Goal: Task Accomplishment & Management: Complete application form

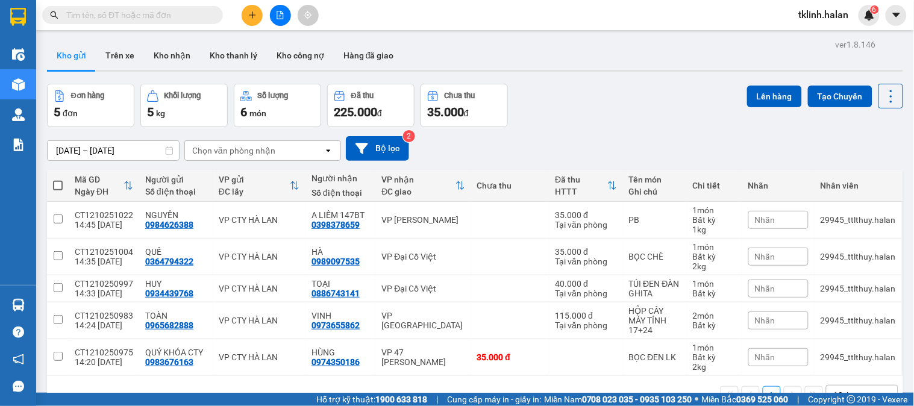
click at [868, 13] on img at bounding box center [869, 15] width 11 height 11
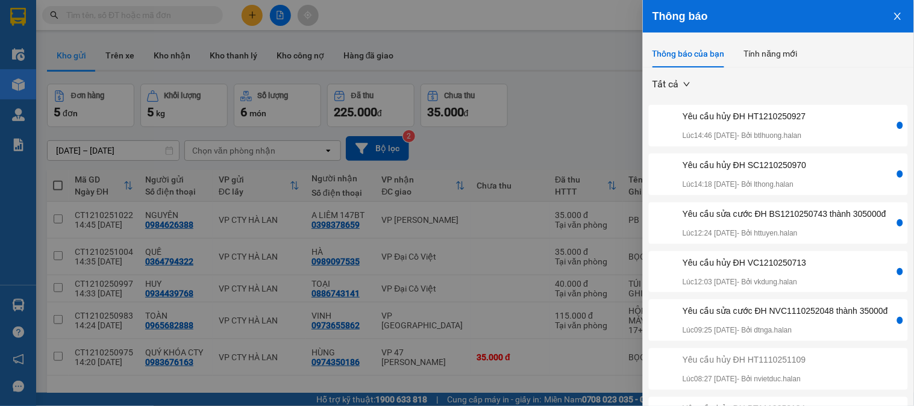
click at [146, 19] on div at bounding box center [457, 203] width 914 height 406
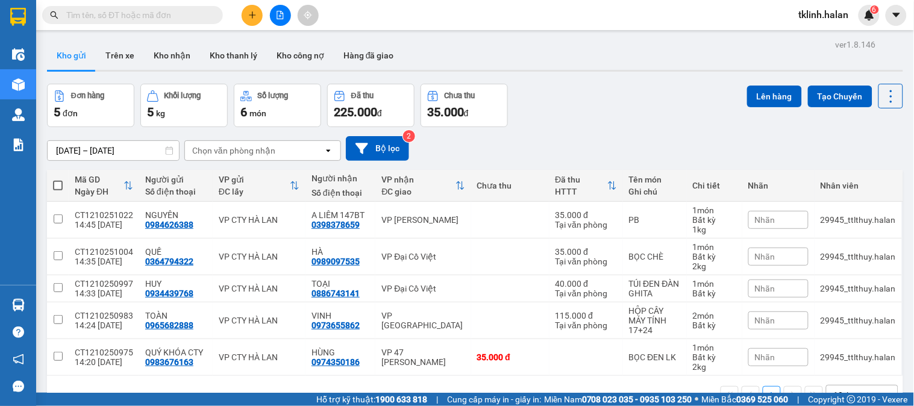
click at [146, 19] on input "text" at bounding box center [137, 14] width 142 height 13
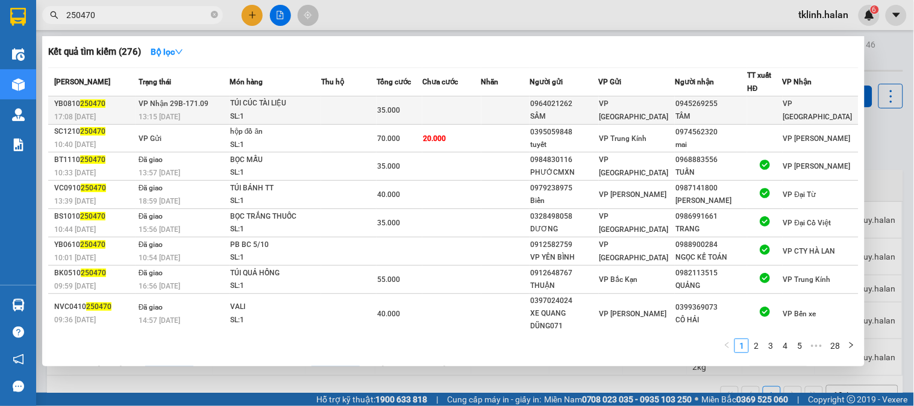
type input "250470"
click at [306, 101] on div "TÚI CÚC TÀI LIỆU" at bounding box center [275, 103] width 90 height 13
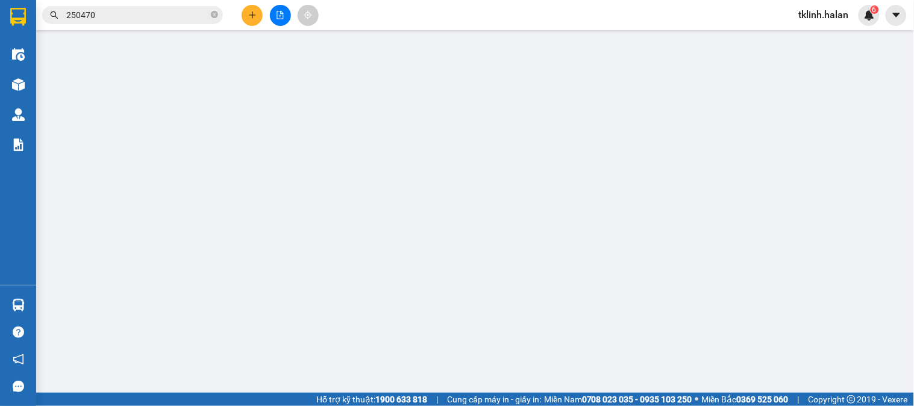
type input "0964021262"
type input "SÂM"
type input "0945269255"
type input "TÂM"
type input "0"
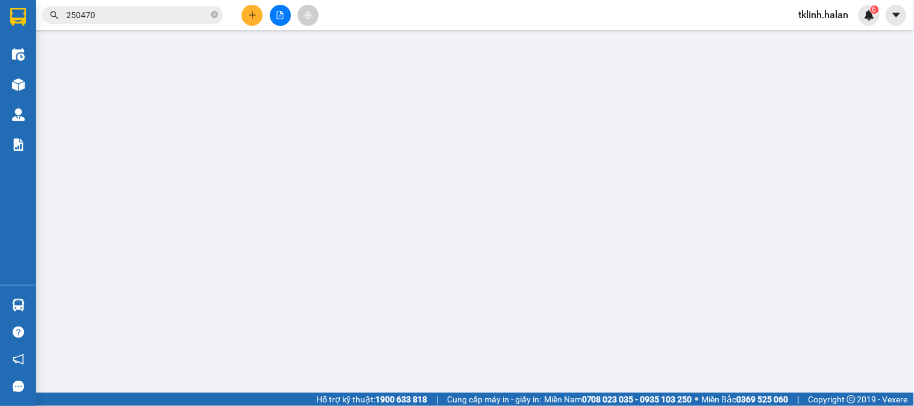
type input "35.000"
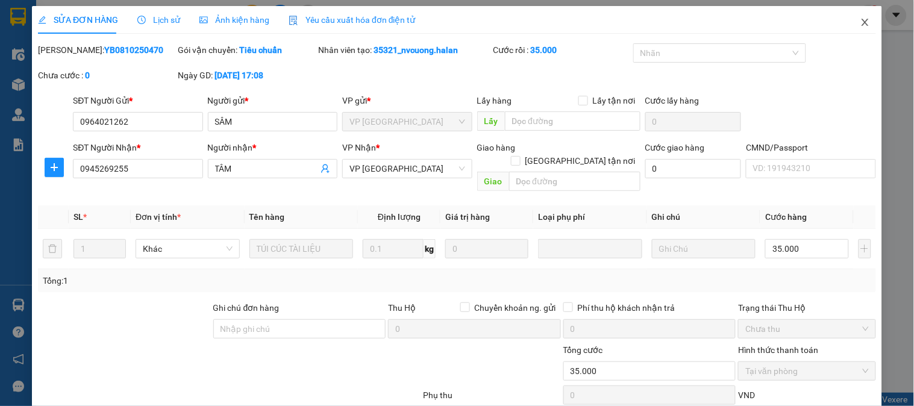
click at [848, 21] on span "Close" at bounding box center [865, 23] width 34 height 34
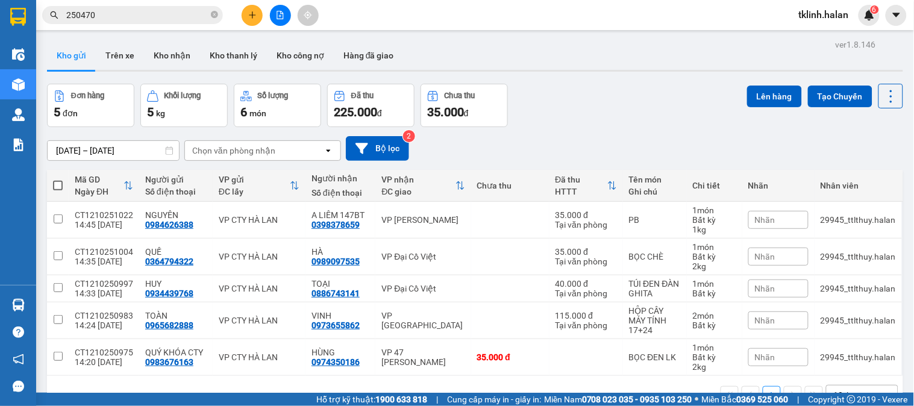
click at [173, 18] on input "250470" at bounding box center [137, 14] width 142 height 13
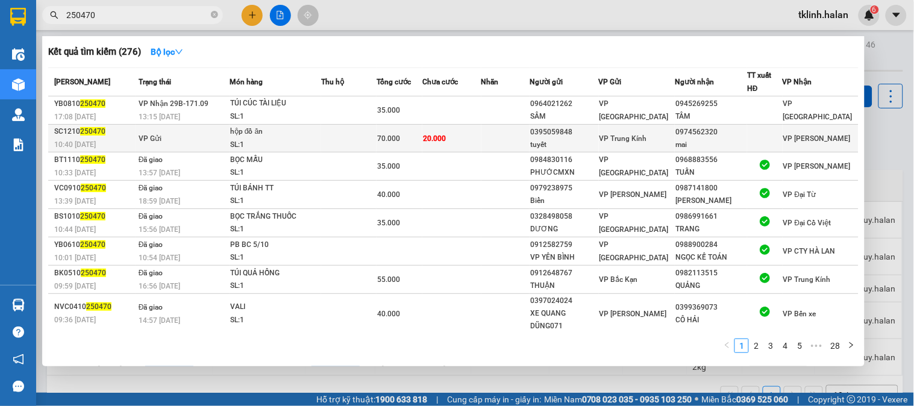
click at [481, 130] on td "20.000" at bounding box center [451, 139] width 59 height 28
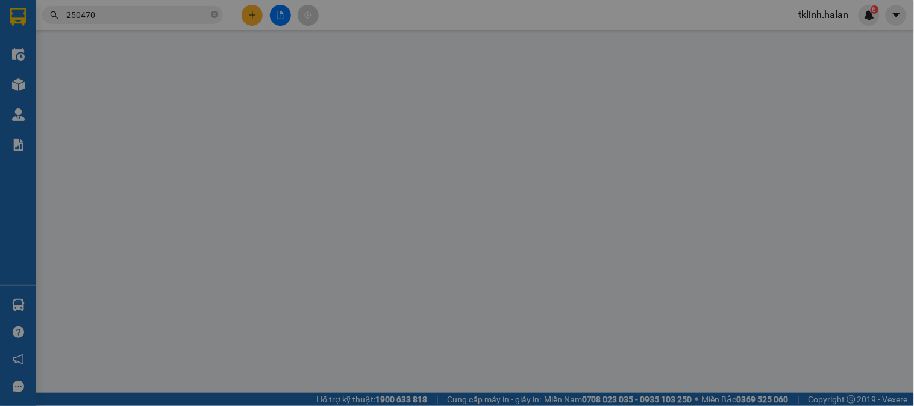
type input "0395059848"
type input "tuyết"
type input "0974562320"
type input "mai"
type input "0"
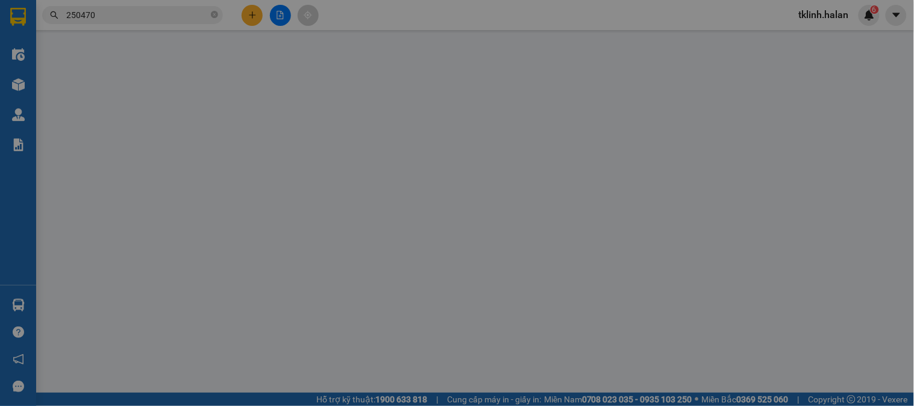
type input "70.000"
type input "50.000"
type input "20.000"
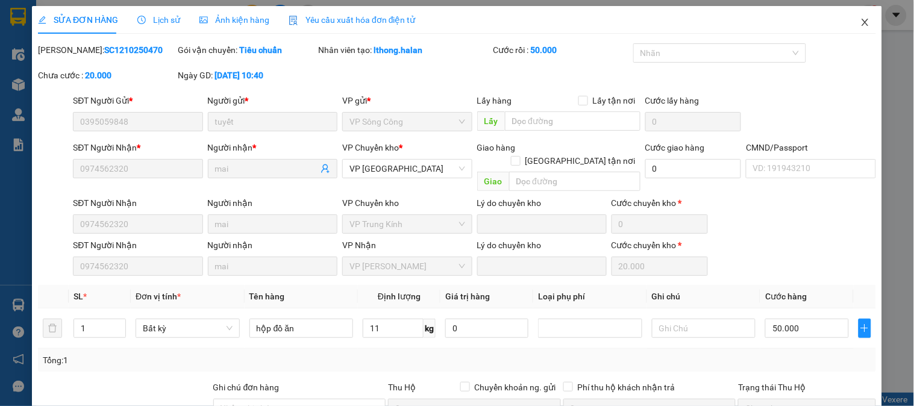
click at [860, 23] on icon "close" at bounding box center [865, 22] width 10 height 10
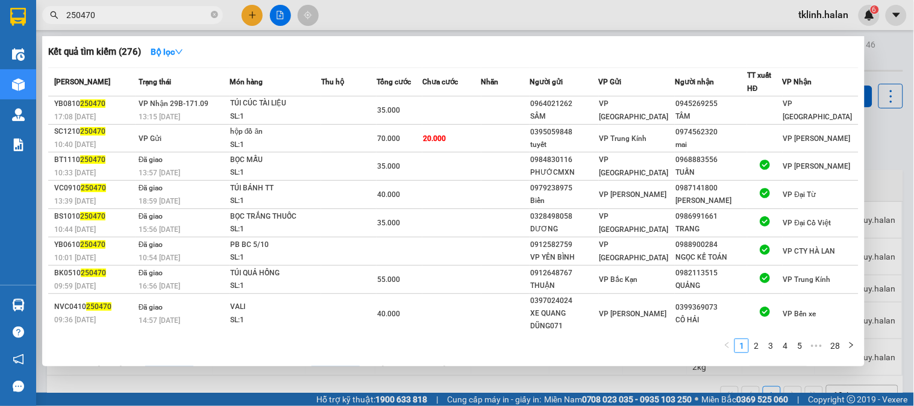
click at [173, 19] on input "250470" at bounding box center [137, 14] width 142 height 13
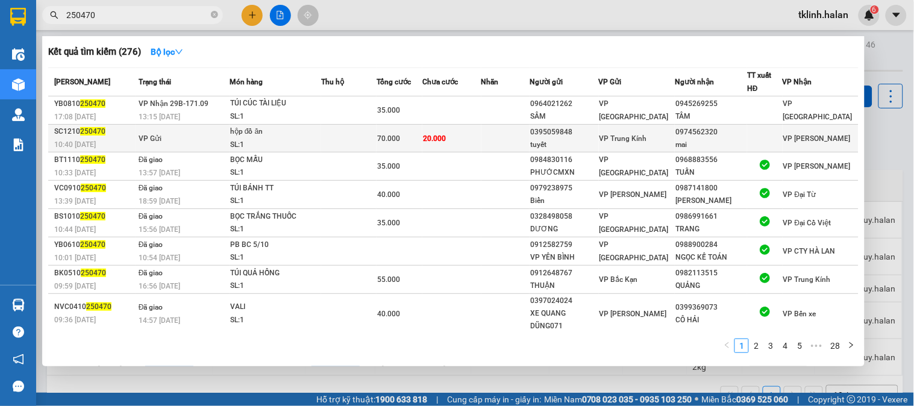
click at [199, 137] on td "VP Gửi" at bounding box center [183, 139] width 94 height 28
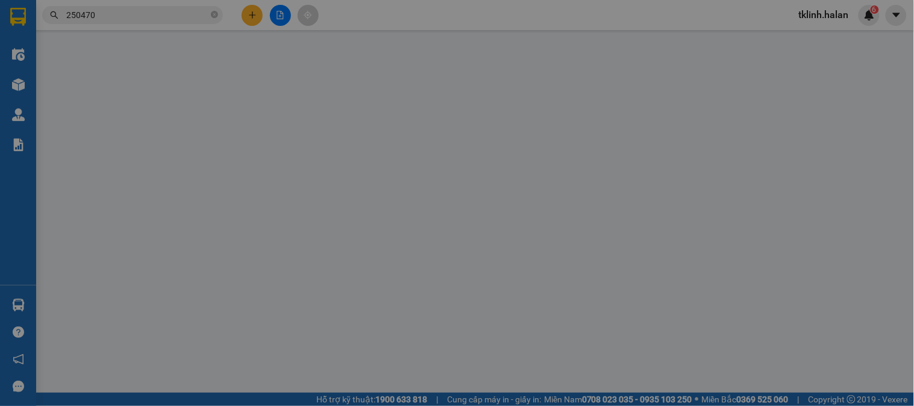
type input "0395059848"
type input "tuyết"
type input "0974562320"
type input "mai"
type input "0"
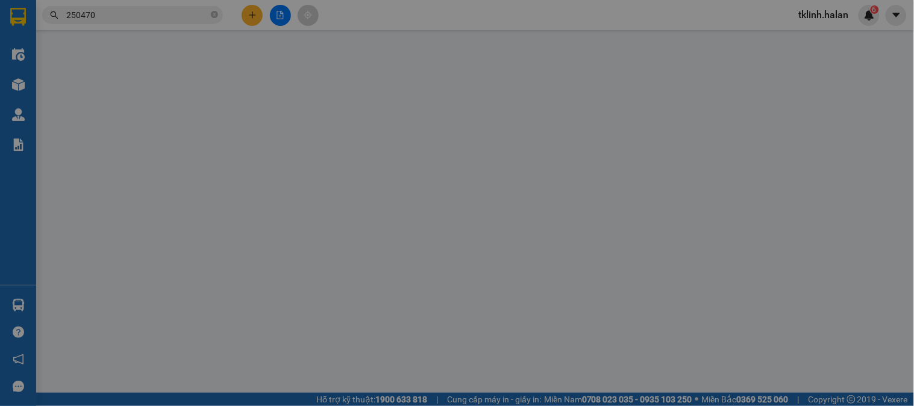
type input "70.000"
type input "50.000"
type input "20.000"
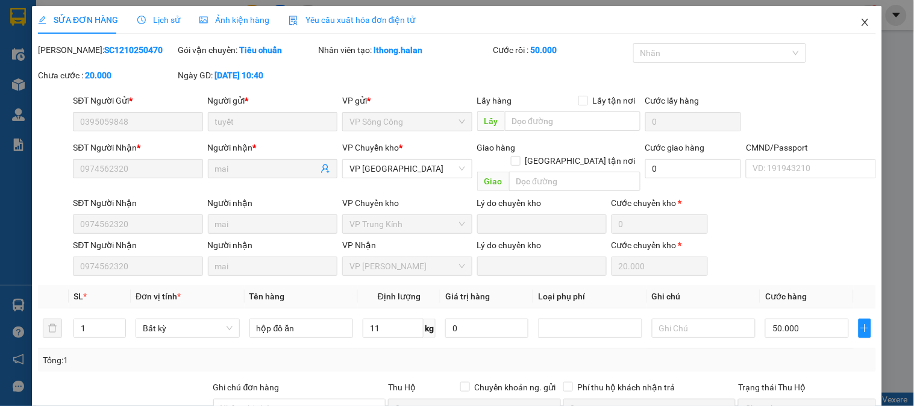
click at [860, 23] on icon "close" at bounding box center [865, 22] width 10 height 10
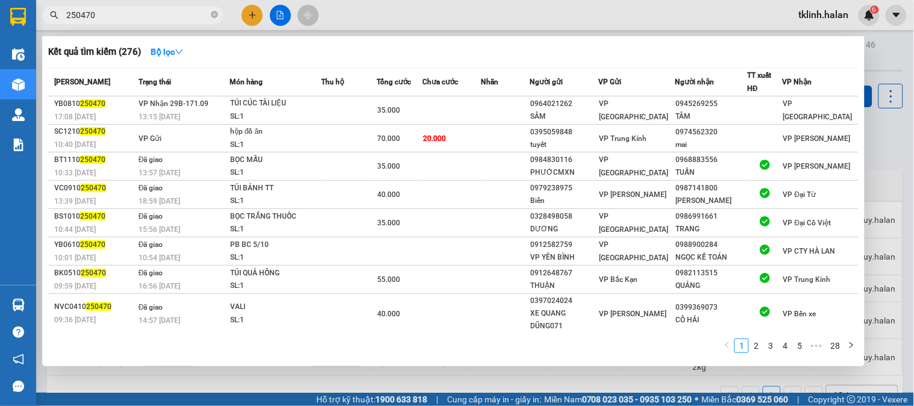
click at [142, 14] on input "250470" at bounding box center [137, 14] width 142 height 13
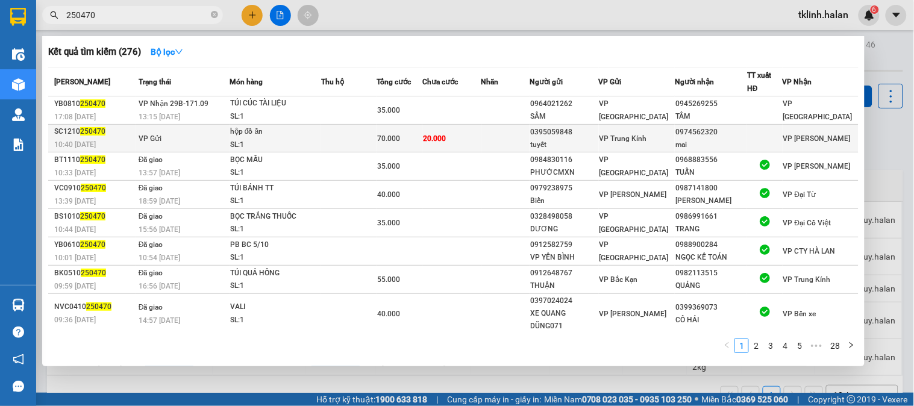
click at [519, 135] on td at bounding box center [505, 139] width 48 height 28
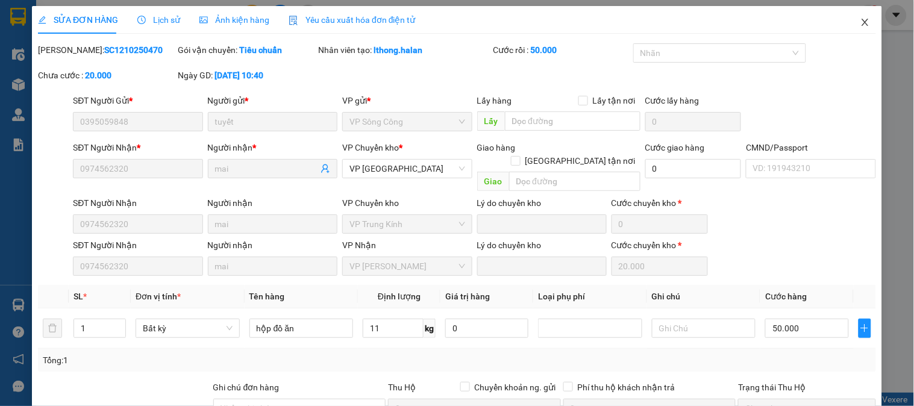
click at [860, 24] on icon "close" at bounding box center [865, 22] width 10 height 10
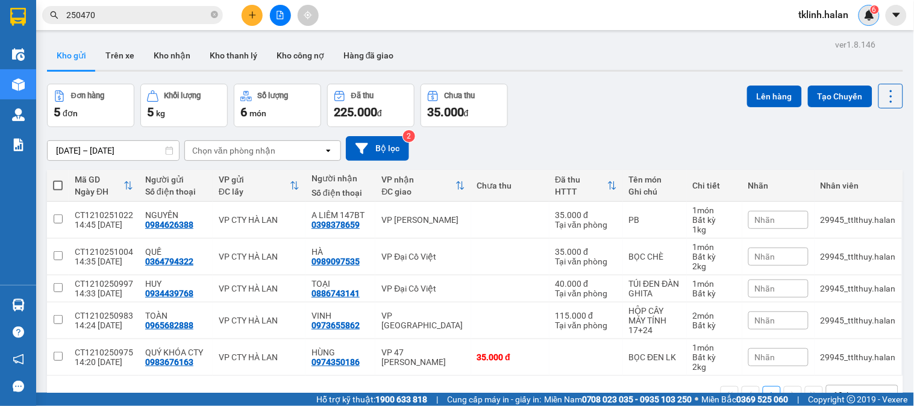
click at [869, 15] on img at bounding box center [869, 15] width 11 height 11
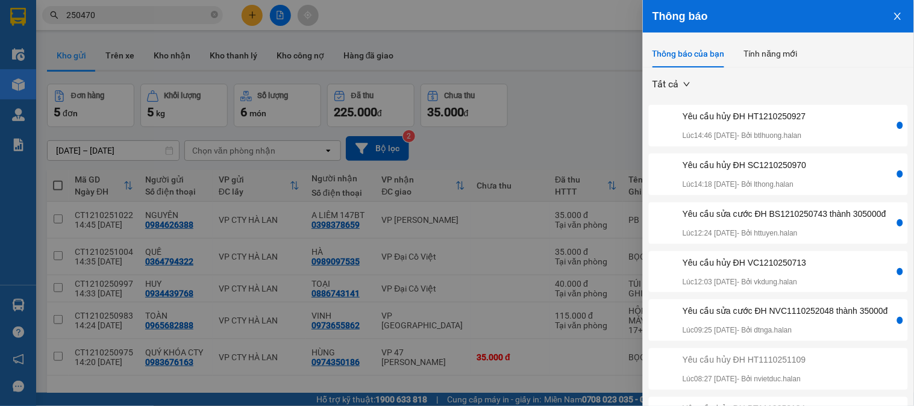
click at [779, 218] on div "Yêu cầu sửa cước ĐH BS1210250743 thành 305000đ" at bounding box center [785, 213] width 204 height 13
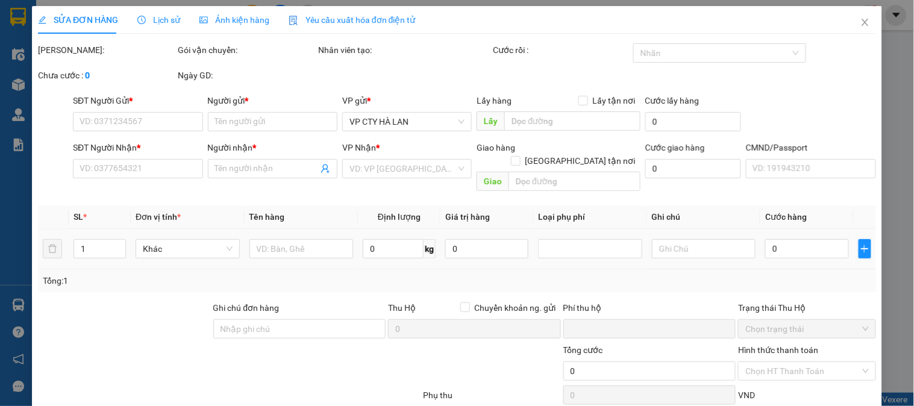
type input "0986722624"
type input "duy"
type input "0963392607"
type input "dăng"
type input "0"
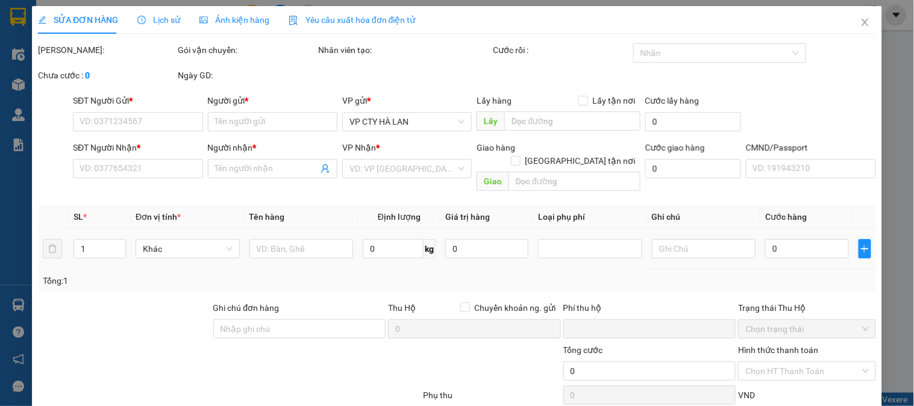
type input "200.000"
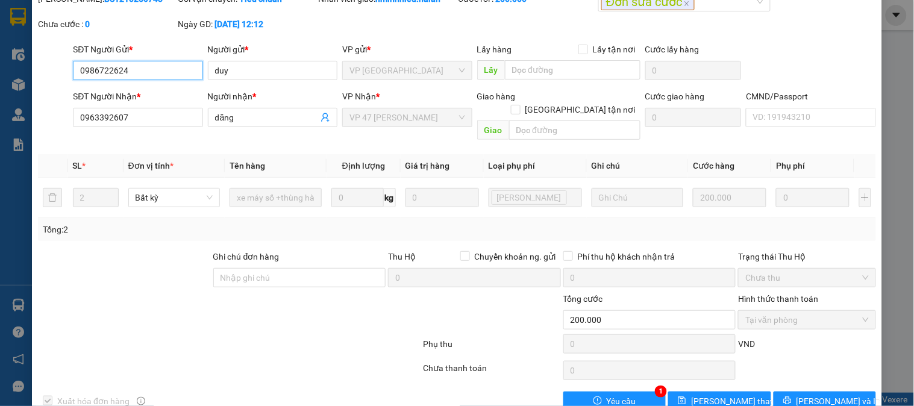
scroll to position [66, 0]
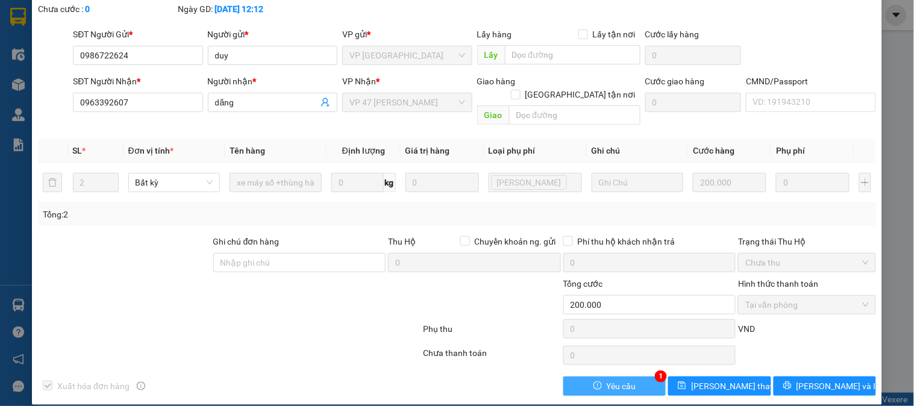
click at [634, 378] on button "Yêu cầu" at bounding box center [614, 386] width 102 height 19
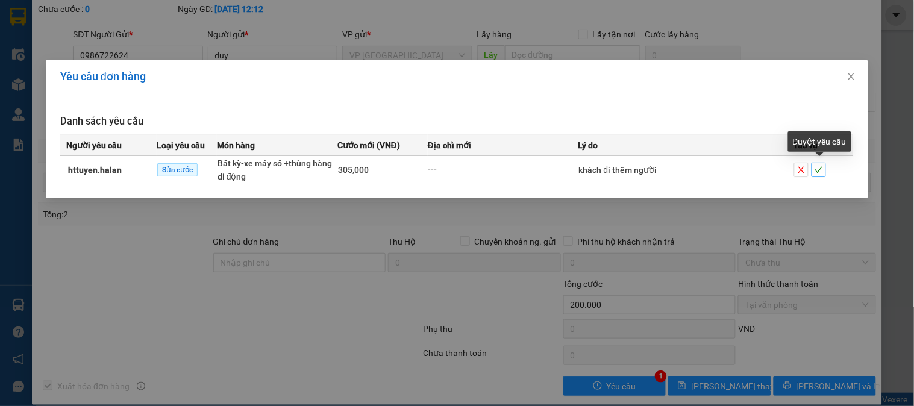
click at [818, 171] on icon "check" at bounding box center [819, 170] width 8 height 8
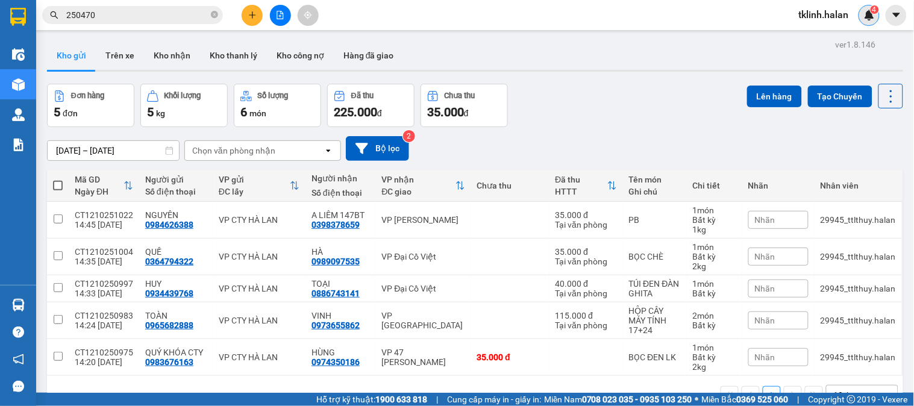
click at [868, 5] on div "4" at bounding box center [869, 15] width 21 height 21
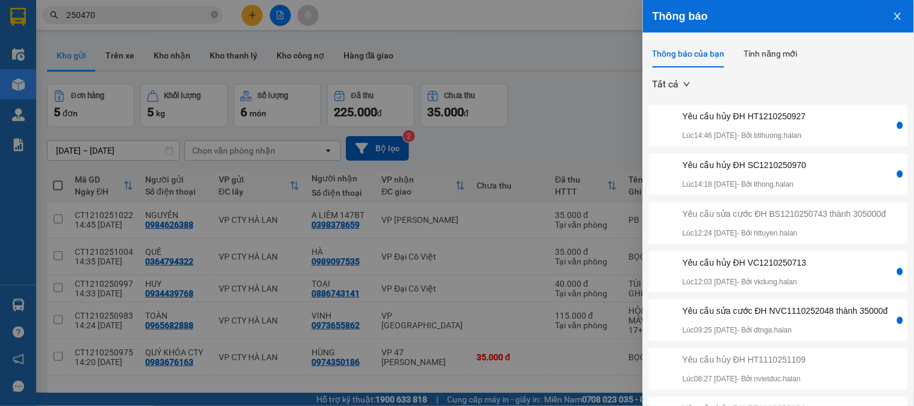
click at [785, 318] on div "Yêu cầu sửa cước ĐH NVC1110252048 thành 35000đ" at bounding box center [785, 310] width 205 height 13
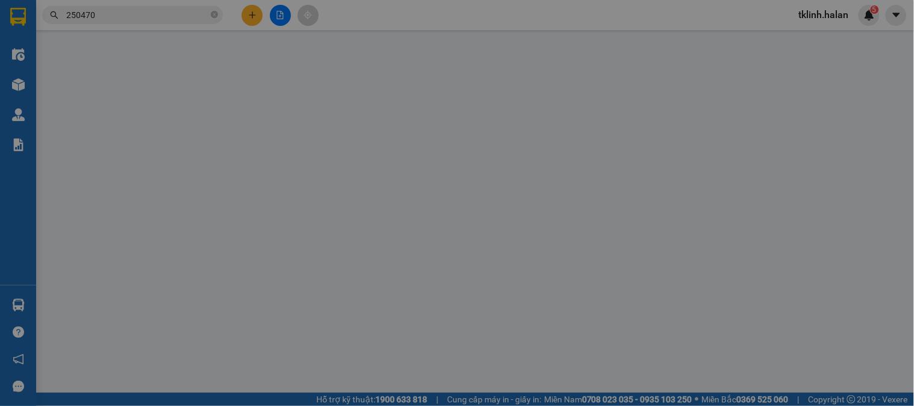
type input "0888836396"
type input "DUẬT"
type input "0986390325"
type input "TÙNG"
type input "0"
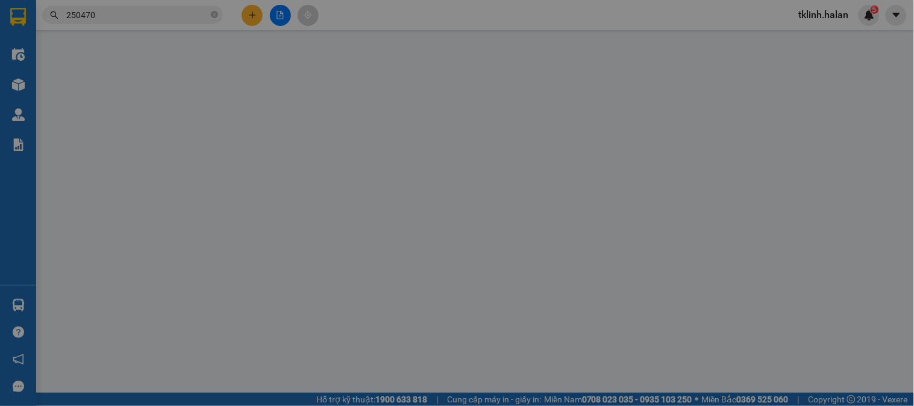
type input "50.000"
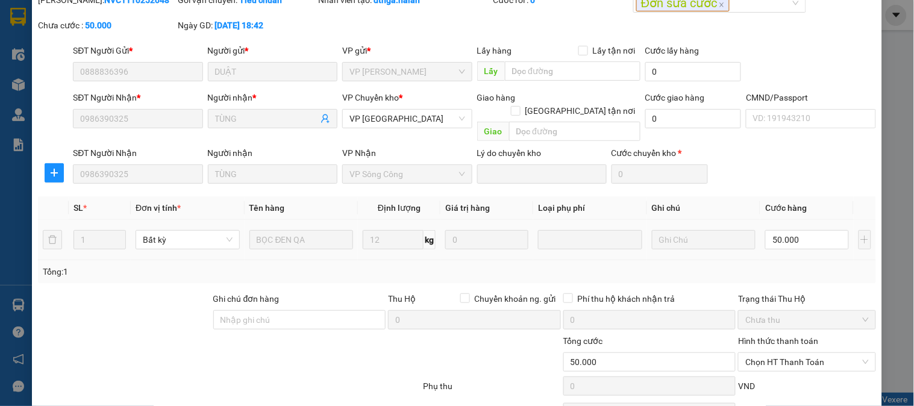
scroll to position [107, 0]
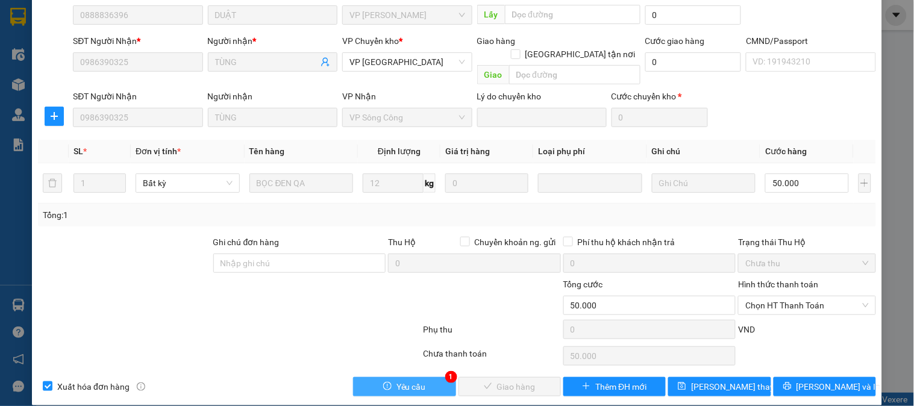
click at [422, 377] on button "Yêu cầu" at bounding box center [404, 386] width 102 height 19
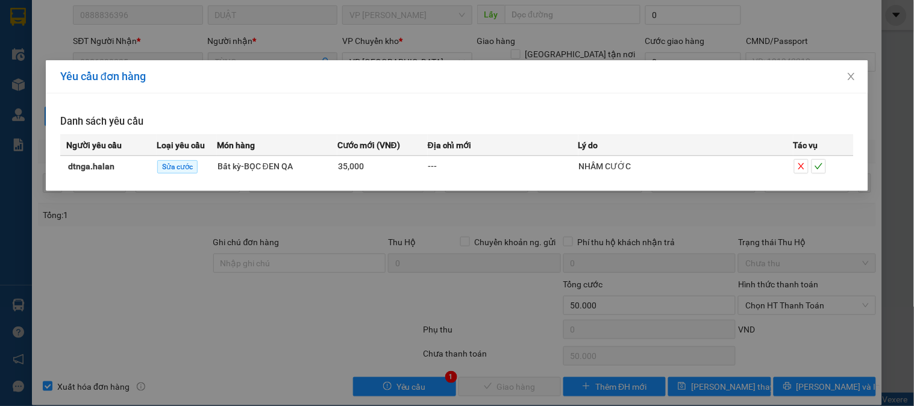
click at [598, 296] on div "Yêu cầu đơn hàng Danh sách yêu cầu Người yêu cầu Loại yêu cầu Món hàng Cước mới…" at bounding box center [457, 203] width 914 height 406
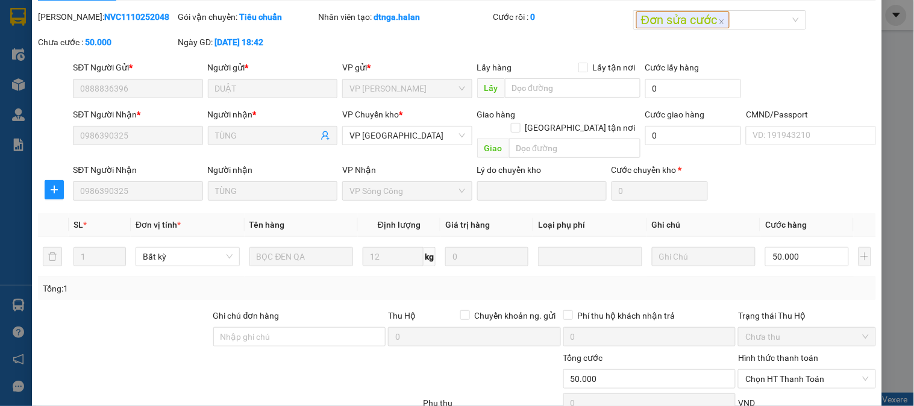
scroll to position [0, 0]
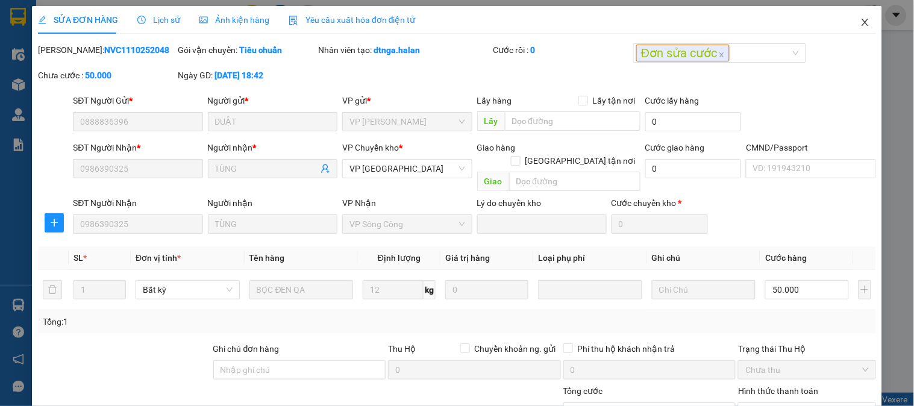
click at [860, 24] on icon "close" at bounding box center [865, 22] width 10 height 10
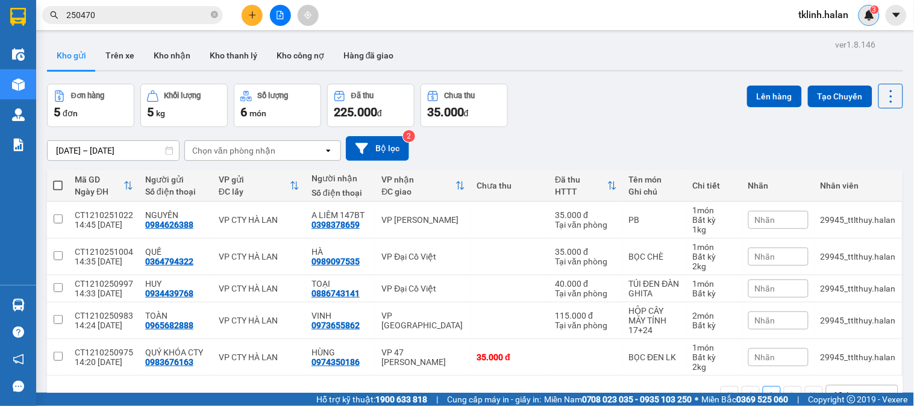
click at [874, 13] on span "3" at bounding box center [874, 9] width 4 height 8
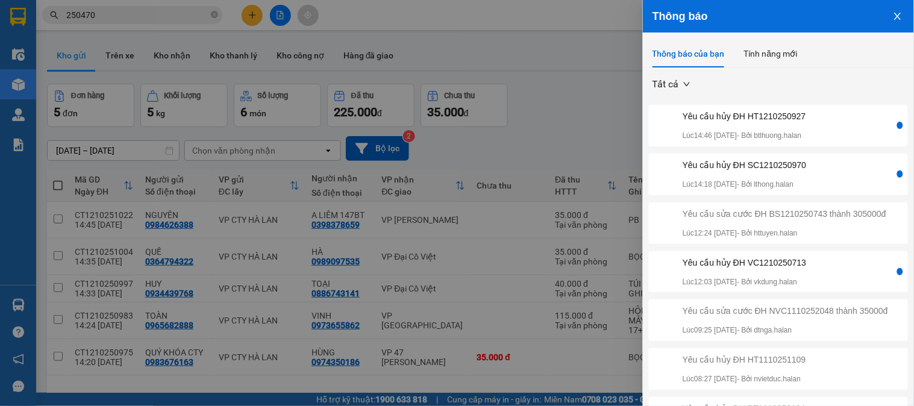
click at [807, 288] on p "Lúc 12:03 [DATE] - Bởi vkdung.halan" at bounding box center [745, 282] width 124 height 11
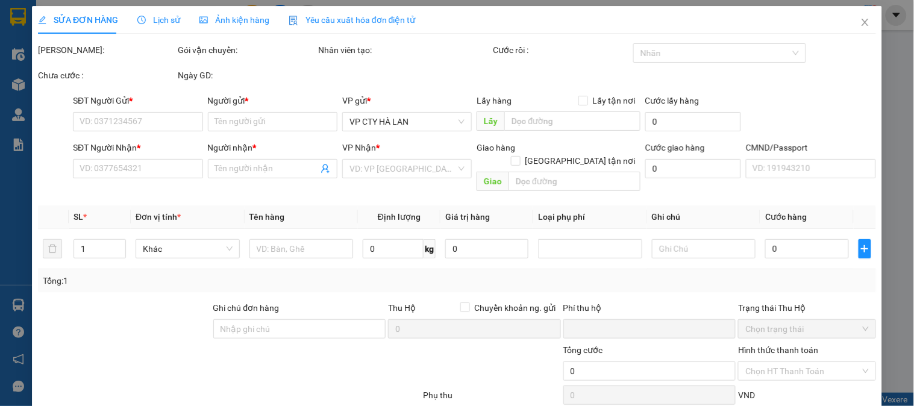
type input "0984890508"
type input "THÚY"
type input "0328878826"
type input "LINH BỜM"
type input "0"
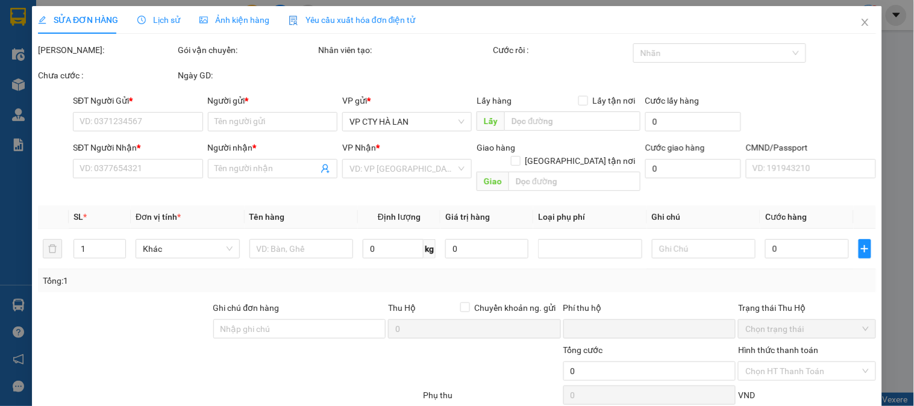
type input "120.000"
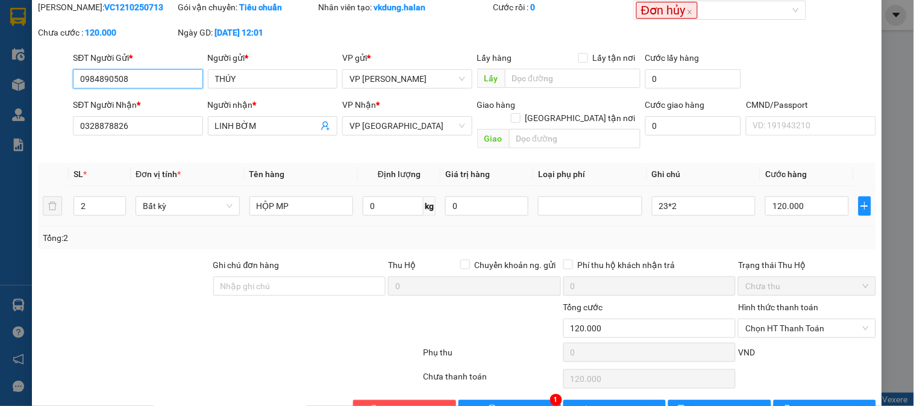
scroll to position [66, 0]
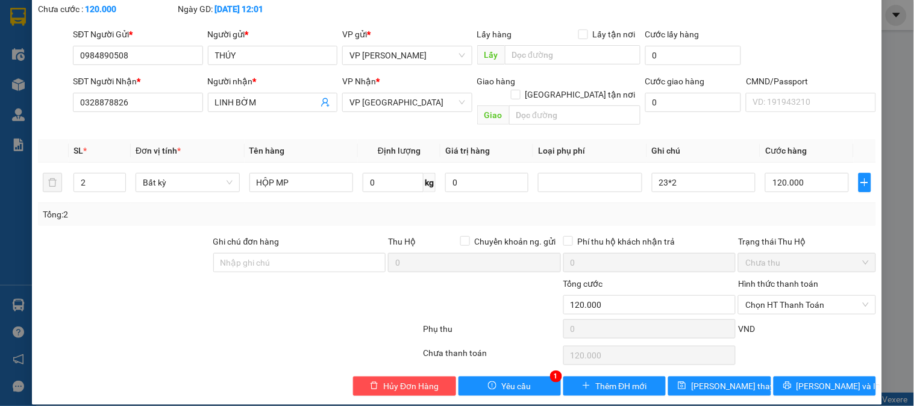
click at [539, 362] on div "Total Paid Fee 0 Total UnPaid Fee 120.000 Cash Collection Total Fee Mã ĐH: VC12…" at bounding box center [457, 186] width 838 height 419
click at [515, 380] on span "Yêu cầu" at bounding box center [516, 386] width 30 height 13
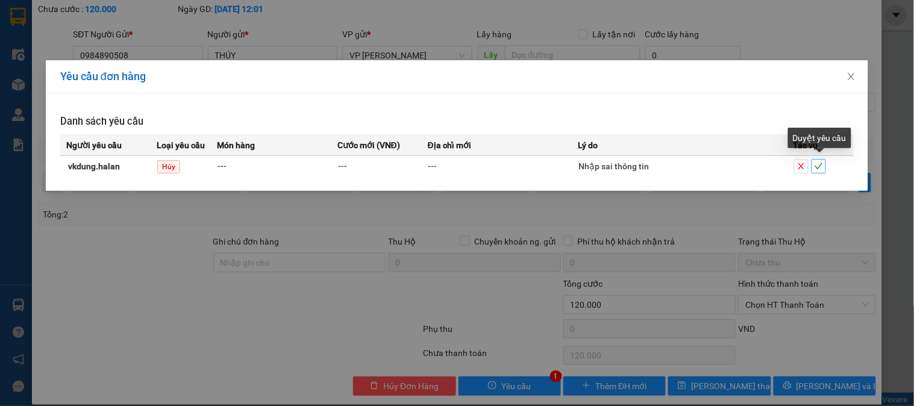
click at [822, 163] on icon "check" at bounding box center [819, 166] width 8 height 8
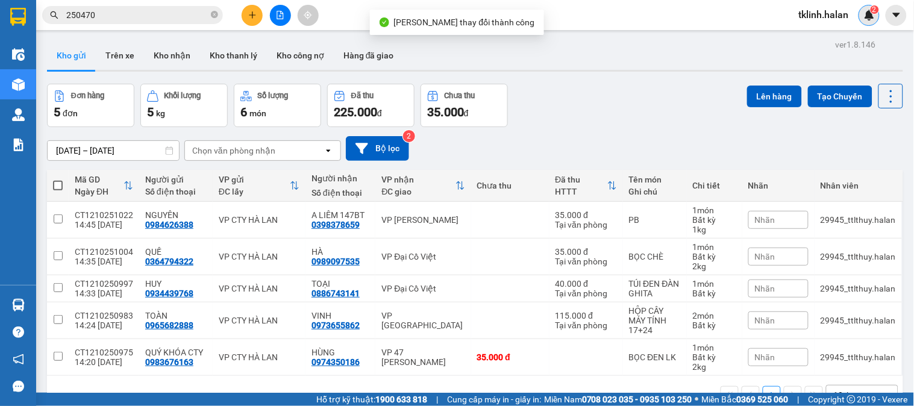
click at [872, 14] on img at bounding box center [869, 15] width 11 height 11
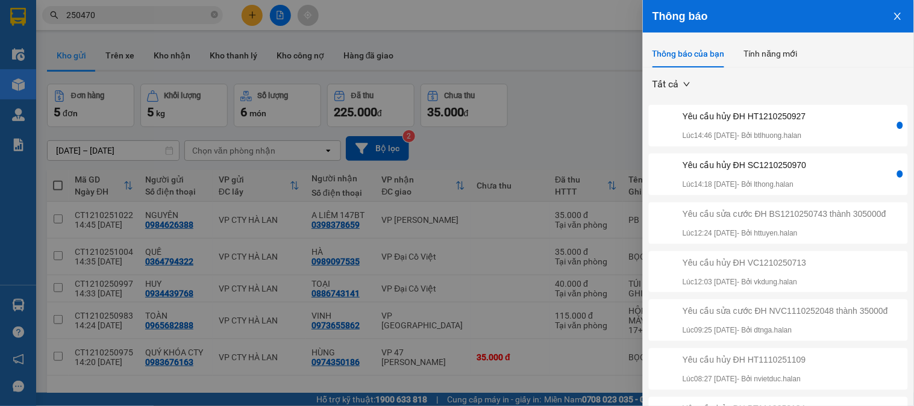
click at [816, 167] on div "Yêu cầu hủy ĐH SC1210250970 Lúc 14:18 [DATE] - Bởi lthong.halan" at bounding box center [772, 174] width 243 height 32
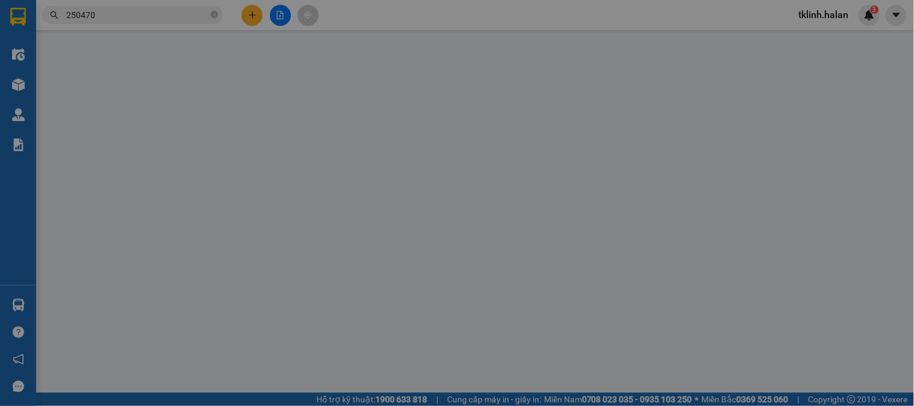
type input "0912315908"
type input "a vinh"
type input "0822660077"
type input "[PERSON_NAME]"
type input "0"
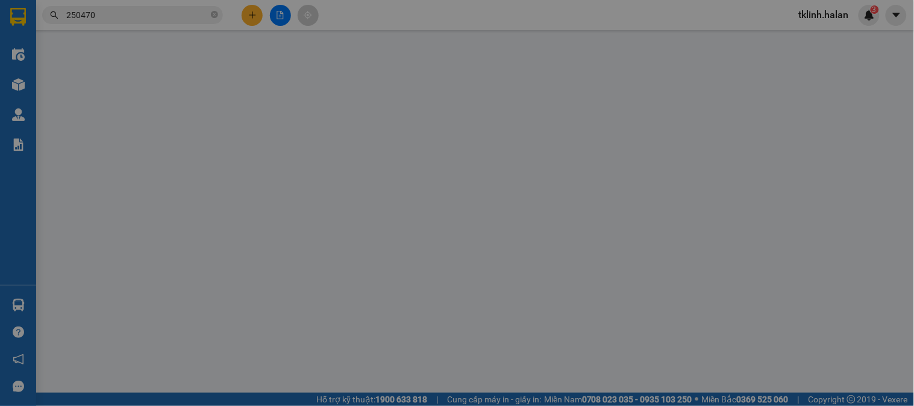
type input "35.000"
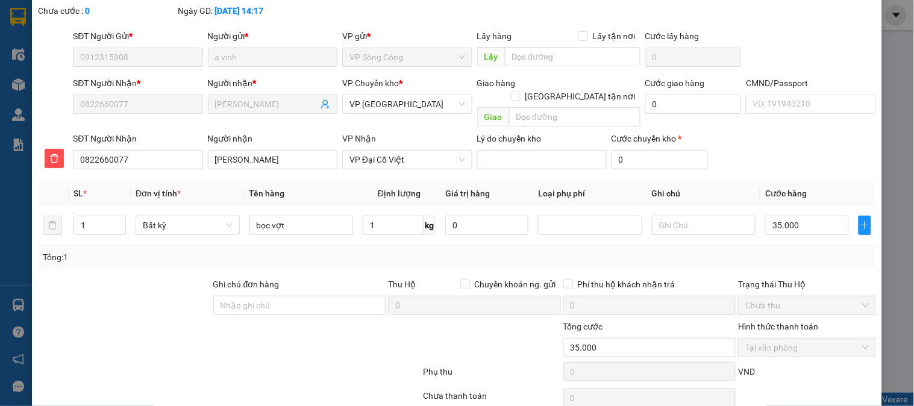
scroll to position [107, 0]
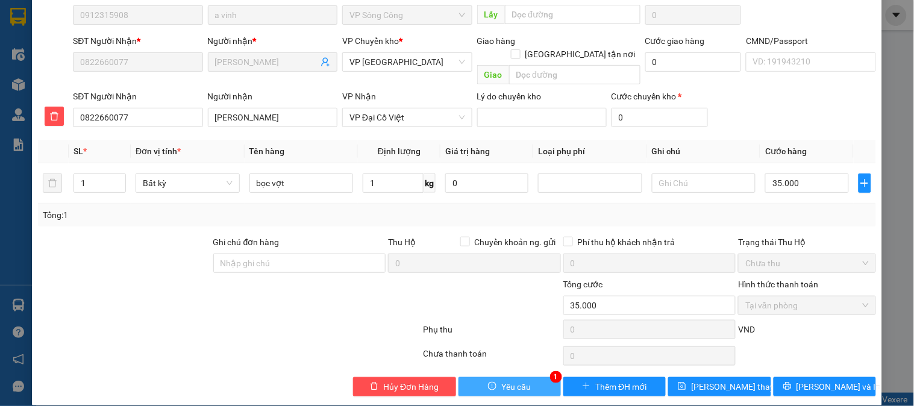
click at [540, 377] on button "Yêu cầu" at bounding box center [510, 386] width 102 height 19
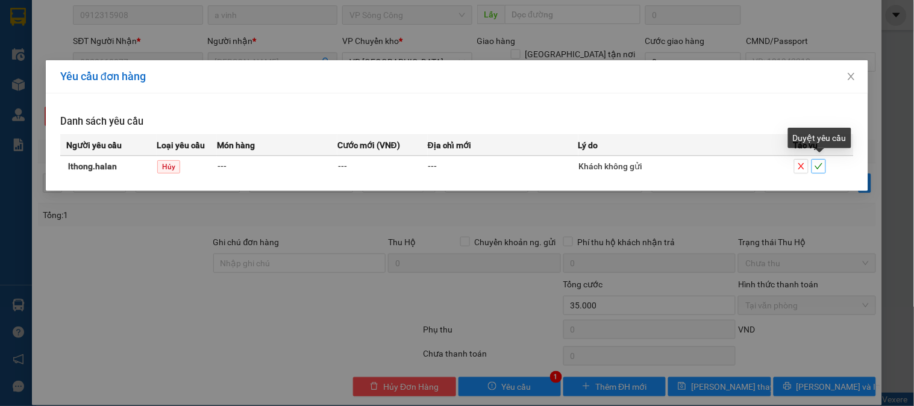
click at [824, 162] on span "check" at bounding box center [818, 166] width 13 height 8
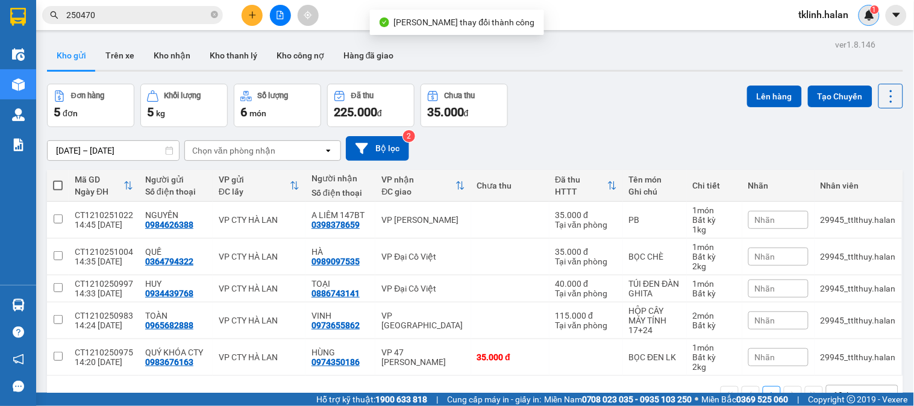
click at [866, 19] on img at bounding box center [869, 15] width 11 height 11
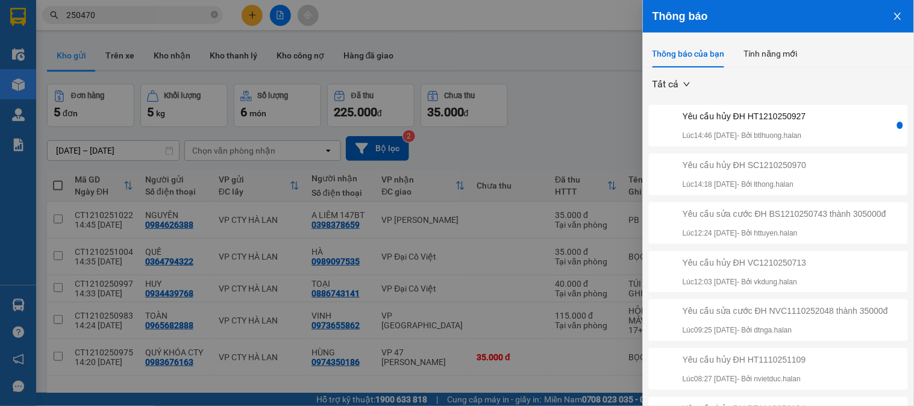
click at [802, 128] on div "Yêu cầu hủy ĐH HT1210250927 Lúc 14:46 [DATE] - Bởi btlhuong.halan" at bounding box center [745, 126] width 124 height 32
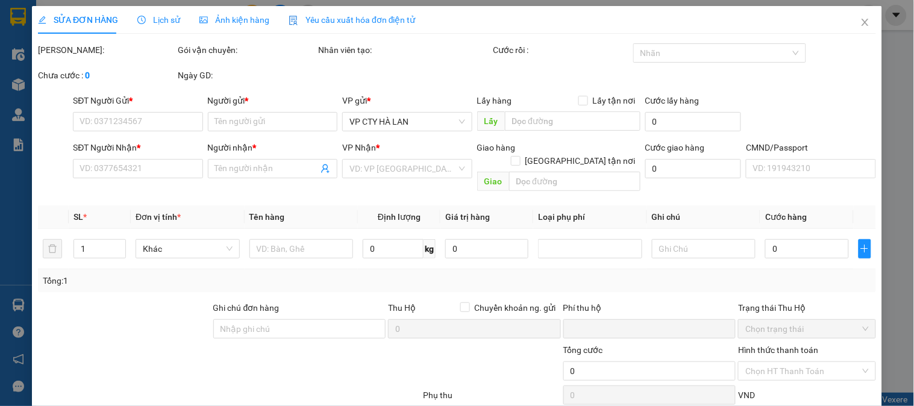
type input "0974242226"
type input "PHÚC"
type input "0974242226"
type input "PHÚC"
type input "0"
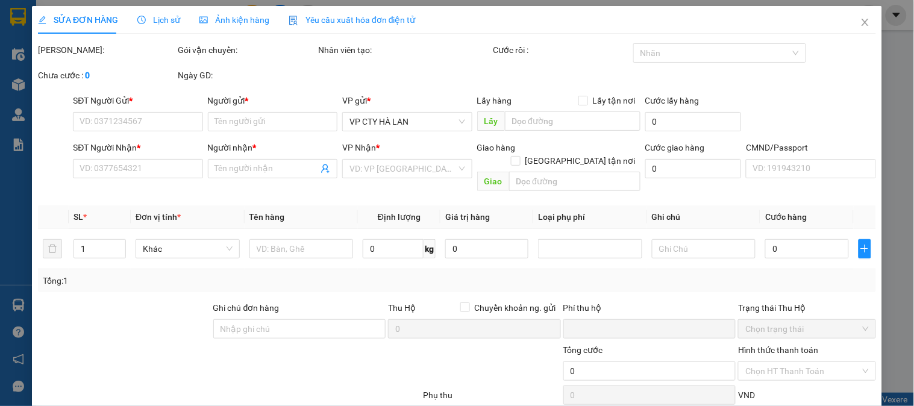
type input "200.000"
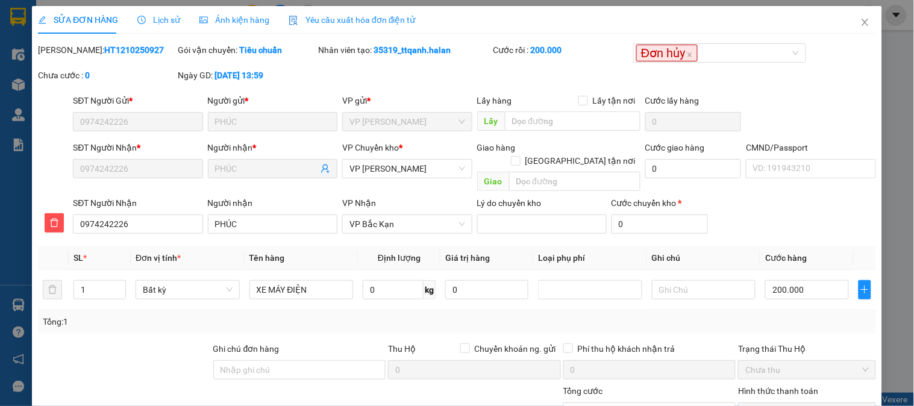
scroll to position [107, 0]
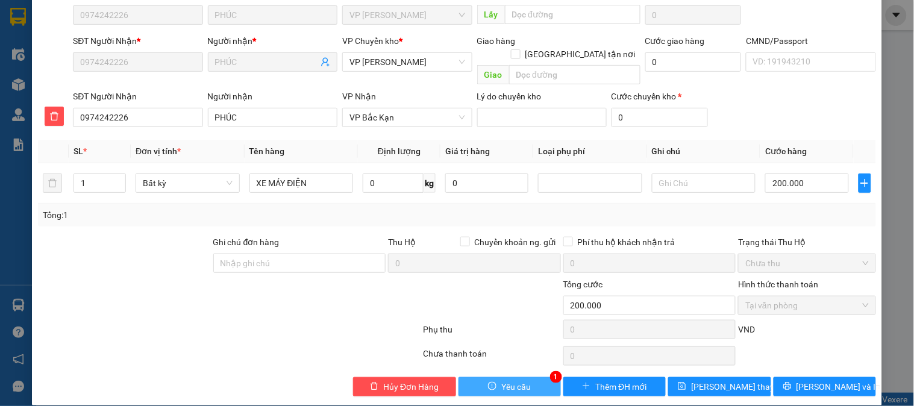
click at [525, 377] on button "Yêu cầu" at bounding box center [510, 386] width 102 height 19
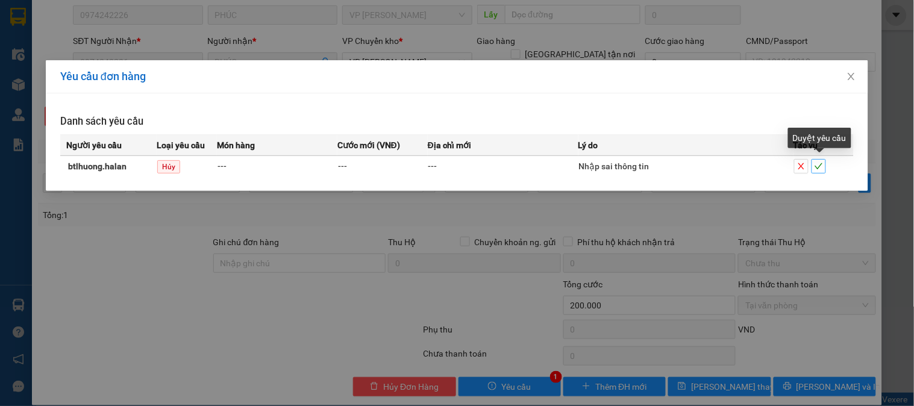
click at [824, 166] on span "check" at bounding box center [818, 166] width 13 height 8
